Goal: Obtain resource: Download file/media

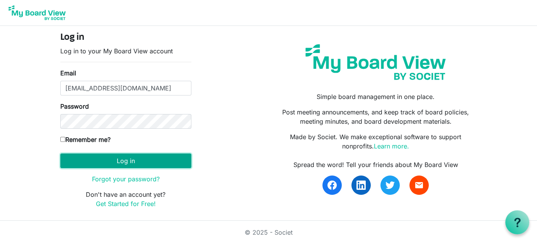
click at [143, 157] on button "Log in" at bounding box center [125, 160] width 131 height 15
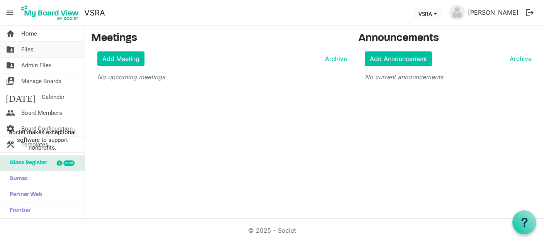
click at [34, 49] on link "folder_shared Files" at bounding box center [42, 49] width 85 height 15
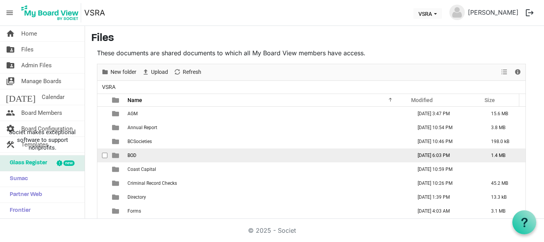
click at [166, 156] on td "BOD" at bounding box center [267, 155] width 284 height 14
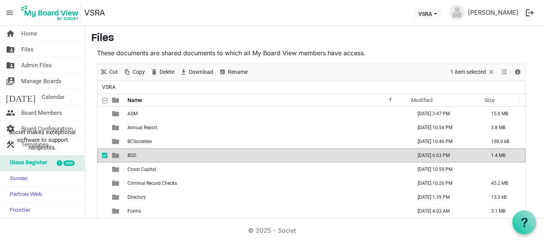
click at [166, 156] on td "BOD" at bounding box center [267, 155] width 284 height 14
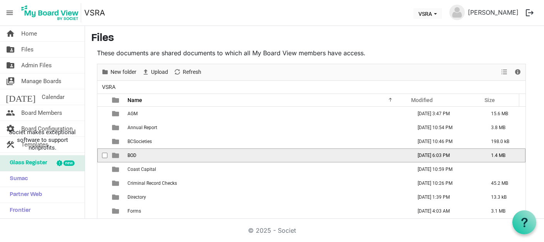
click at [166, 156] on td "BOD" at bounding box center [267, 155] width 284 height 14
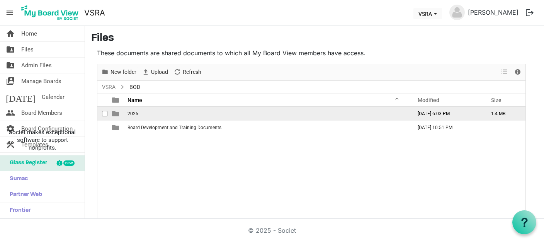
click at [128, 111] on span "2025" at bounding box center [133, 113] width 11 height 5
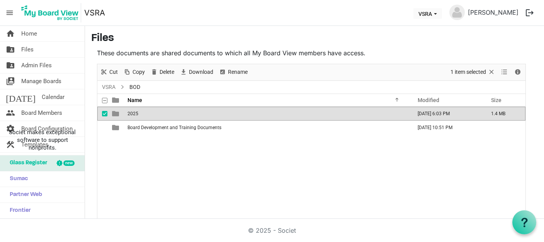
click at [128, 111] on span "2025" at bounding box center [133, 113] width 11 height 5
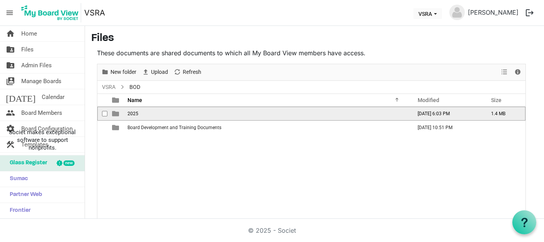
click at [128, 111] on span "2025" at bounding box center [133, 113] width 11 height 5
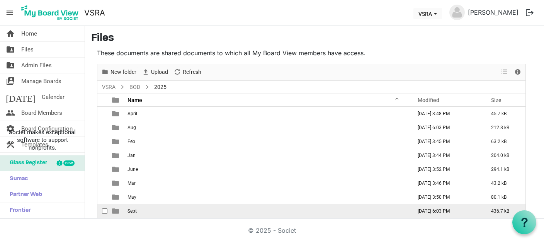
click at [144, 209] on td "Sept" at bounding box center [267, 211] width 284 height 14
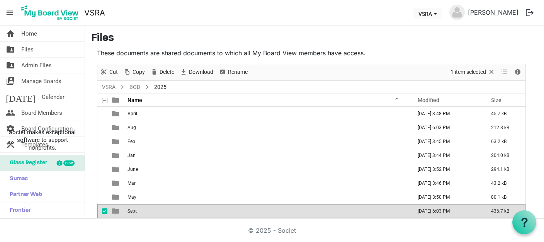
click at [144, 209] on td "Sept" at bounding box center [267, 211] width 284 height 14
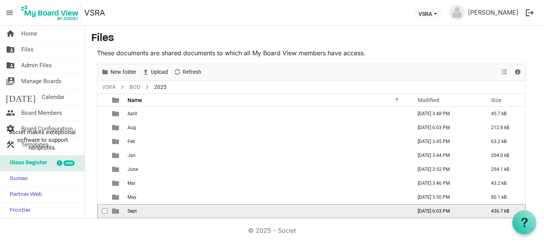
click at [144, 209] on td "Sept" at bounding box center [267, 211] width 284 height 14
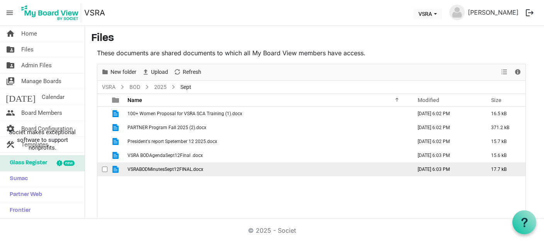
click at [147, 168] on span "VSRABODMinutesSept12FINAL.docx" at bounding box center [166, 169] width 76 height 5
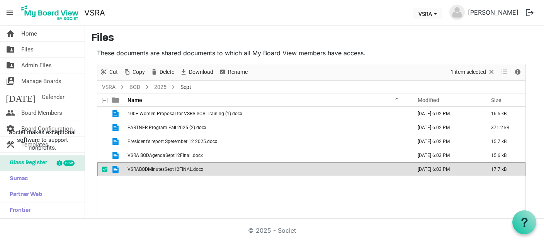
click at [147, 168] on span "VSRABODMinutesSept12FINAL.docx" at bounding box center [166, 169] width 76 height 5
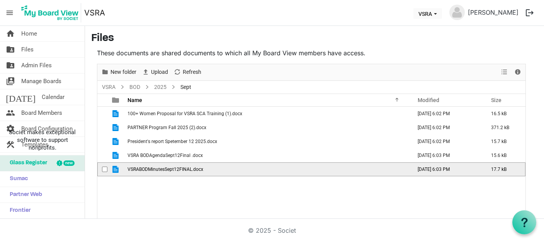
click at [147, 168] on span "VSRABODMinutesSept12FINAL.docx" at bounding box center [166, 169] width 76 height 5
